Goal: Task Accomplishment & Management: Use online tool/utility

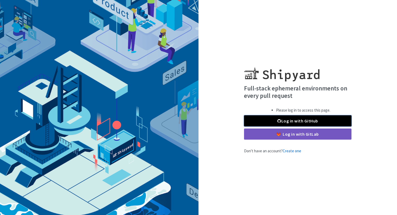
click at [274, 119] on link "Log in with GitHub" at bounding box center [297, 120] width 107 height 11
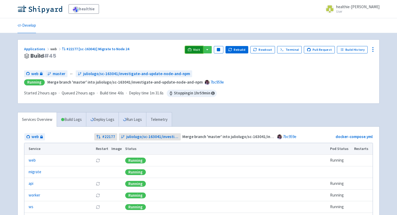
click at [198, 51] on span "Visit" at bounding box center [196, 50] width 7 height 4
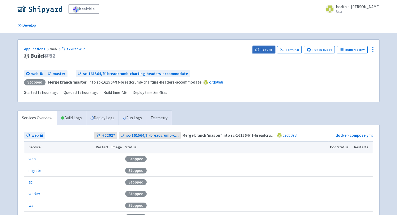
click at [265, 49] on button "Rebuild" at bounding box center [263, 49] width 23 height 7
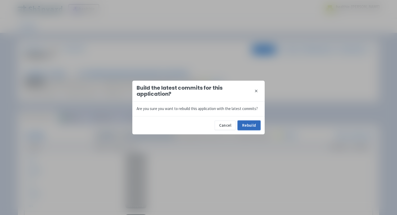
click at [250, 125] on button "Rebuild" at bounding box center [248, 126] width 23 height 10
